Goal: Navigation & Orientation: Go to known website

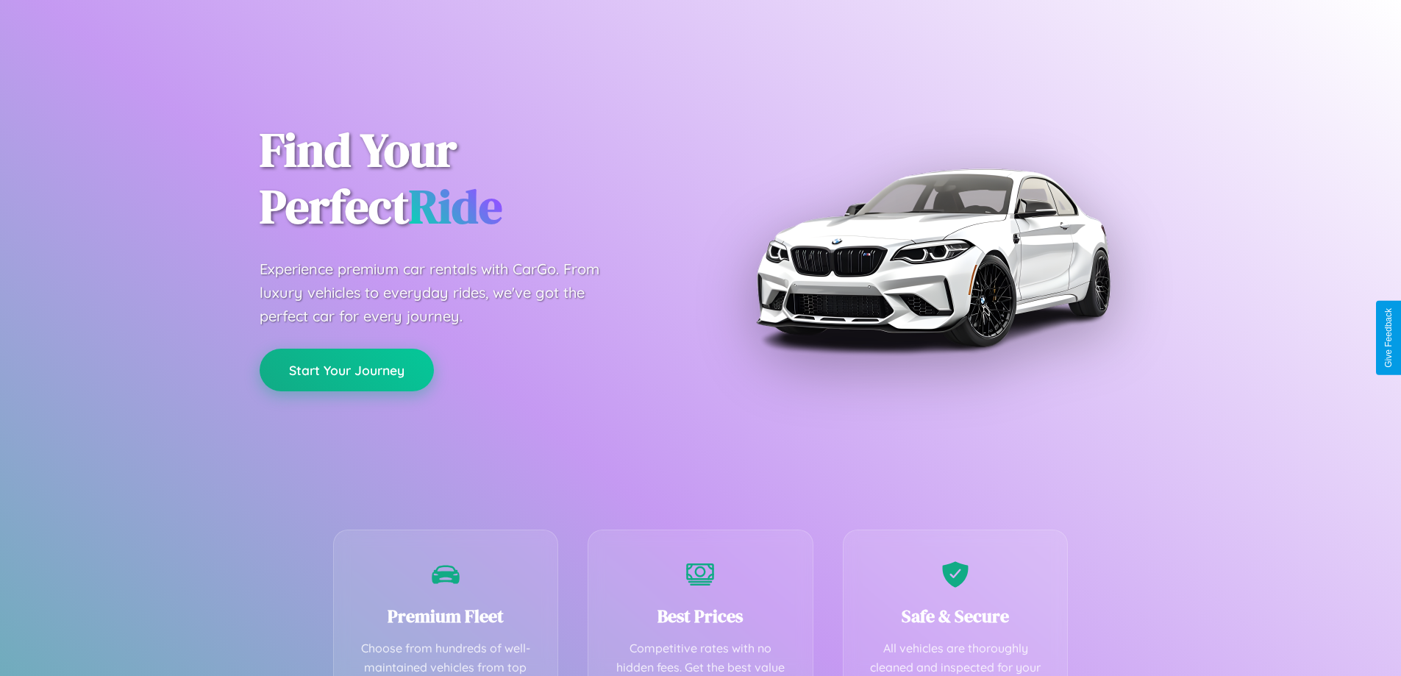
click at [346, 370] on button "Start Your Journey" at bounding box center [347, 370] width 174 height 43
click at [346, 369] on button "Start Your Journey" at bounding box center [347, 370] width 174 height 43
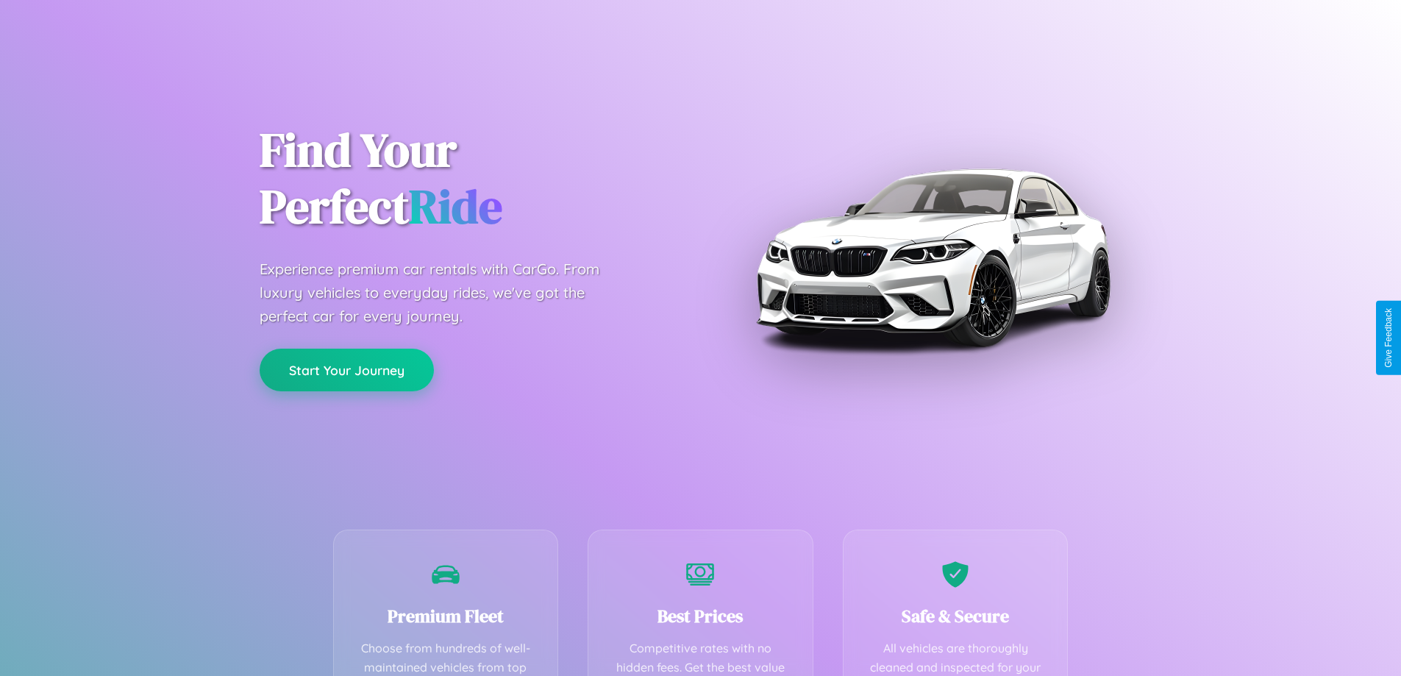
click at [346, 369] on button "Start Your Journey" at bounding box center [347, 370] width 174 height 43
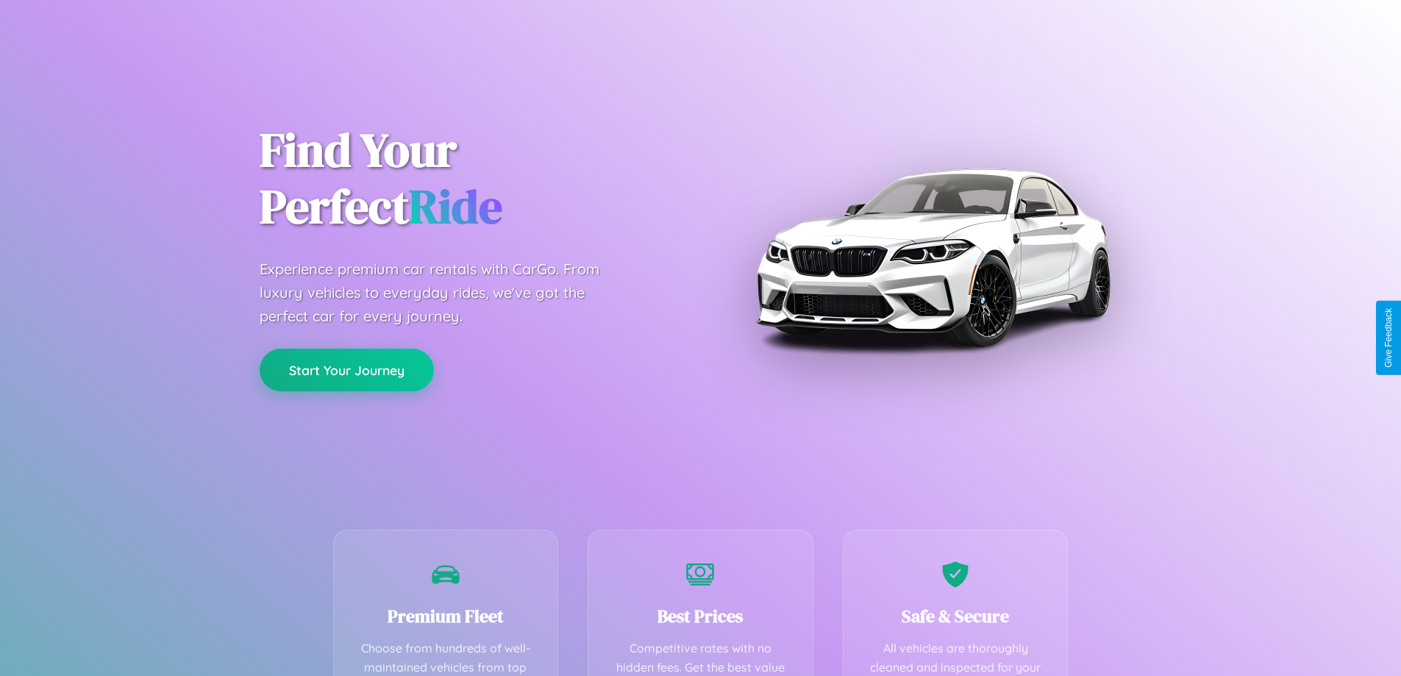
click at [346, 369] on button "Start Your Journey" at bounding box center [347, 370] width 174 height 43
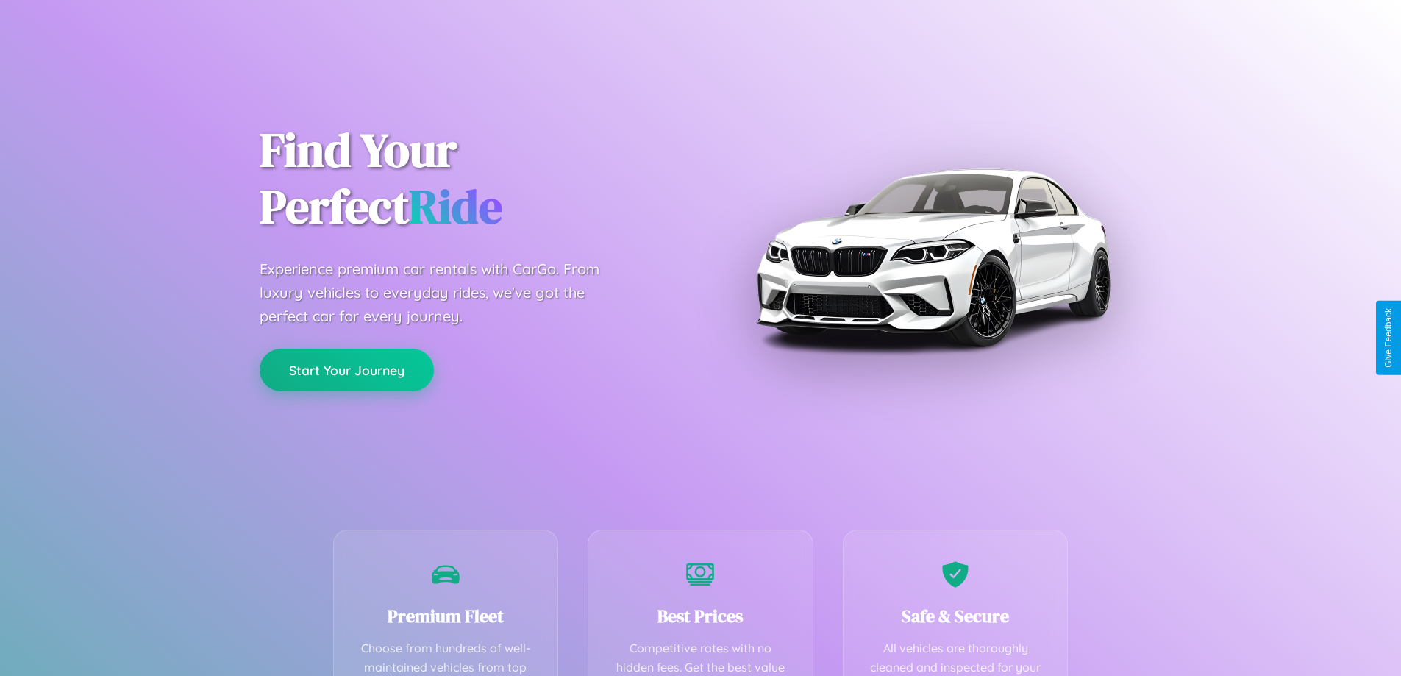
click at [346, 369] on button "Start Your Journey" at bounding box center [347, 370] width 174 height 43
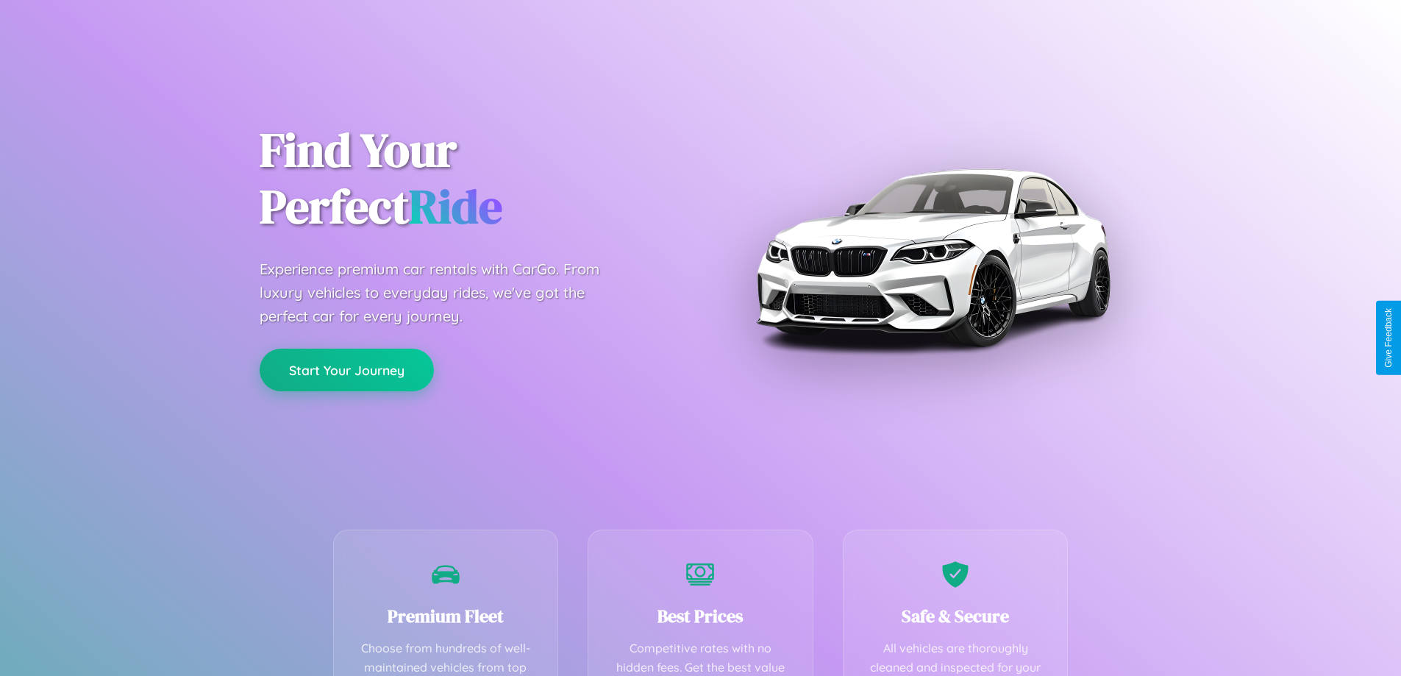
click at [346, 369] on button "Start Your Journey" at bounding box center [347, 370] width 174 height 43
